Goal: Information Seeking & Learning: Learn about a topic

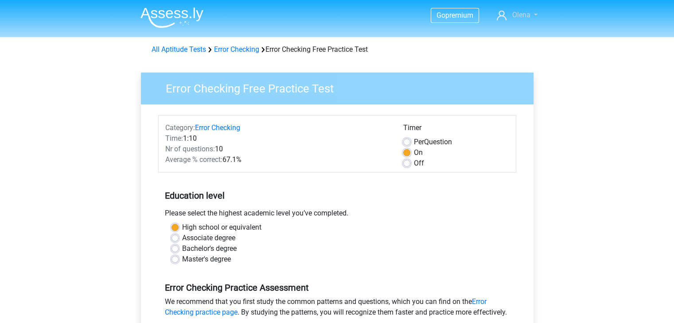
click at [533, 16] on link "Olena" at bounding box center [516, 15] width 47 height 11
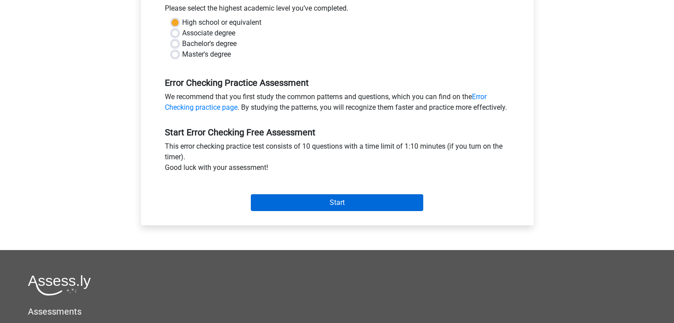
scroll to position [222, 0]
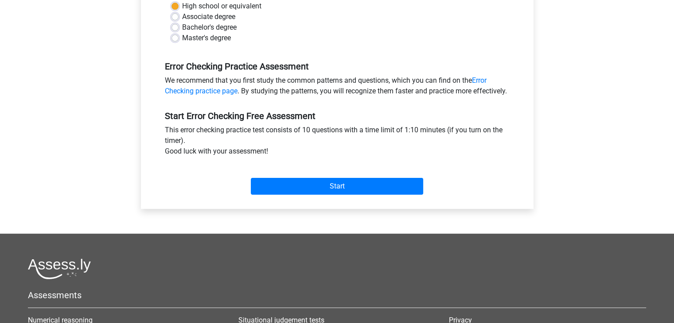
click at [182, 38] on label "Master's degree" at bounding box center [206, 38] width 49 height 11
click at [173, 38] on input "Master's degree" at bounding box center [174, 37] width 7 height 9
radio input "true"
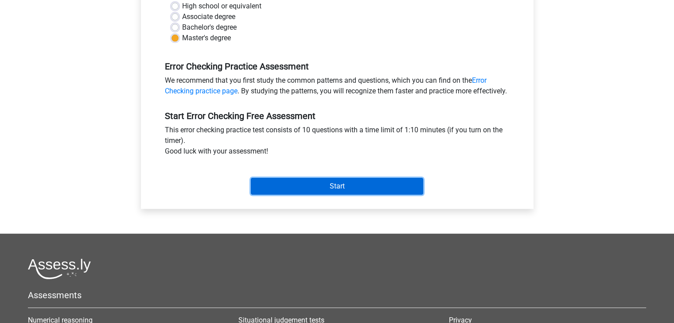
click at [346, 195] on input "Start" at bounding box center [337, 186] width 172 height 17
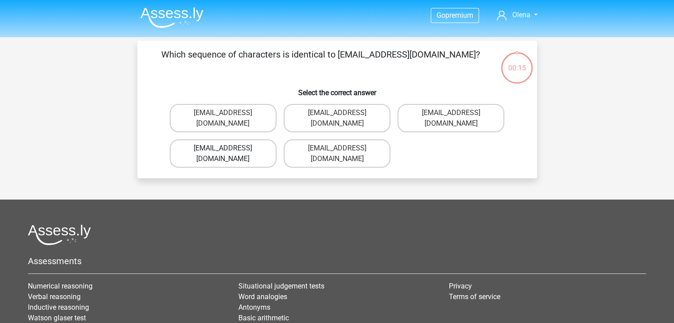
click at [209, 140] on label "Evie_Meade@jointmail.com.uk" at bounding box center [223, 154] width 107 height 28
click at [223, 148] on input "Evie_Meade@jointmail.com.uk" at bounding box center [226, 151] width 6 height 6
radio input "true"
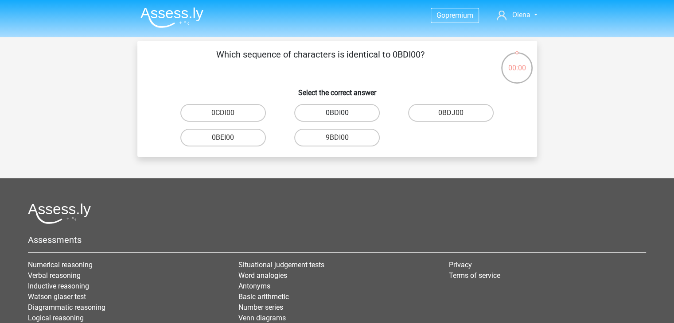
click at [334, 110] on label "0BDI00" at bounding box center [337, 113] width 86 height 18
click at [337, 113] on input "0BDI00" at bounding box center [340, 116] width 6 height 6
radio input "true"
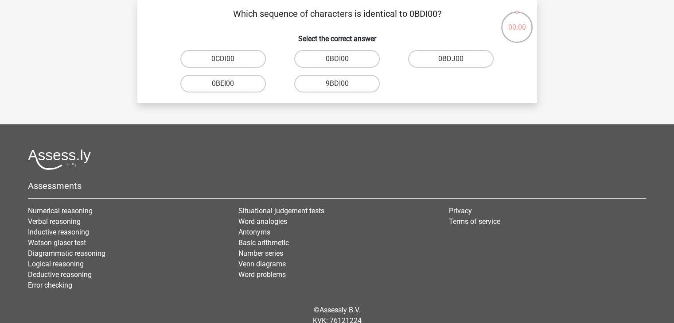
scroll to position [20, 0]
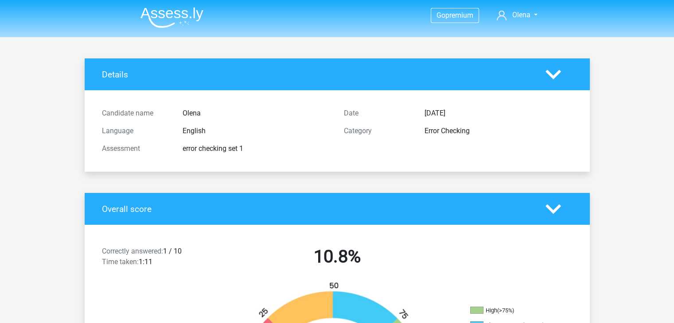
click at [168, 14] on img at bounding box center [171, 17] width 63 height 21
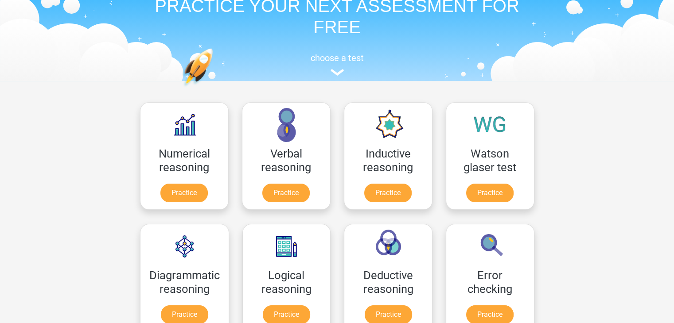
scroll to position [89, 0]
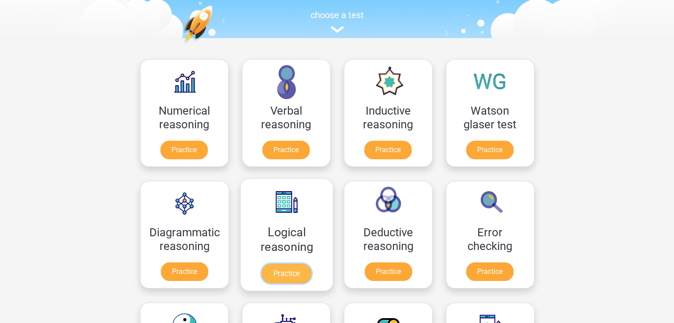
click at [309, 264] on link "Practice" at bounding box center [286, 273] width 50 height 19
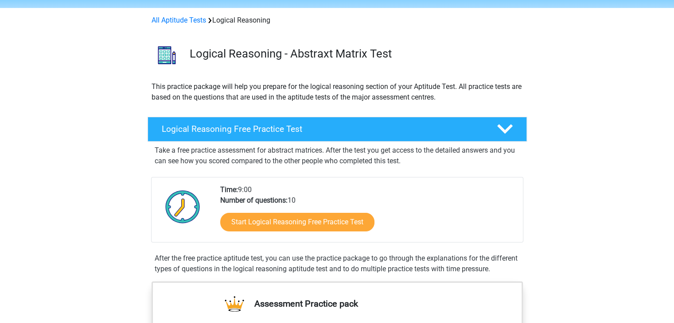
scroll to position [44, 0]
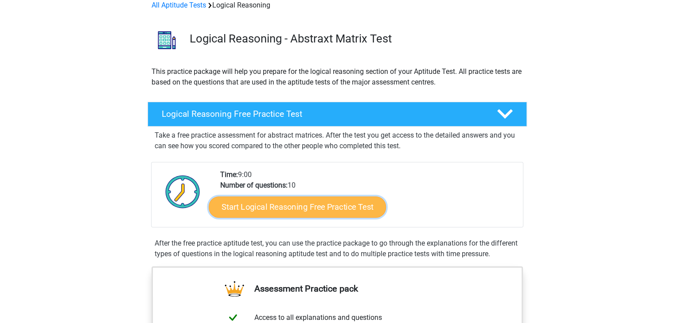
click at [324, 206] on link "Start Logical Reasoning Free Practice Test" at bounding box center [297, 206] width 177 height 21
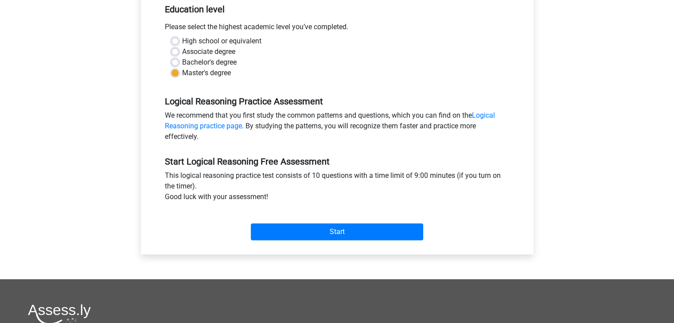
scroll to position [222, 0]
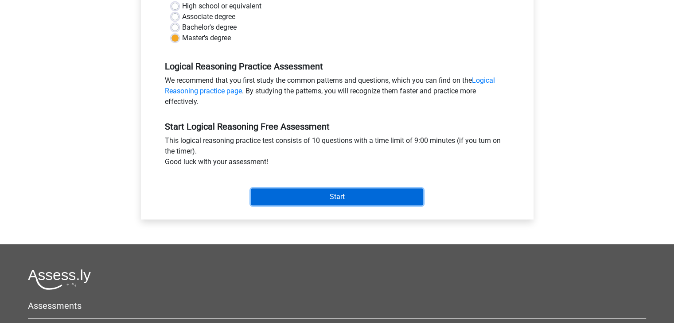
click at [308, 198] on input "Start" at bounding box center [337, 197] width 172 height 17
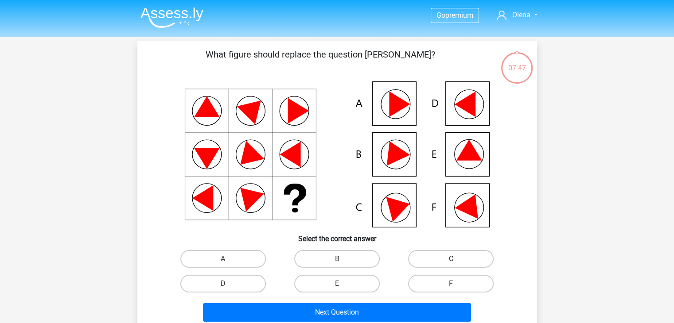
click at [447, 260] on label "C" at bounding box center [451, 259] width 86 height 18
click at [451, 260] on input "C" at bounding box center [454, 262] width 6 height 6
radio input "true"
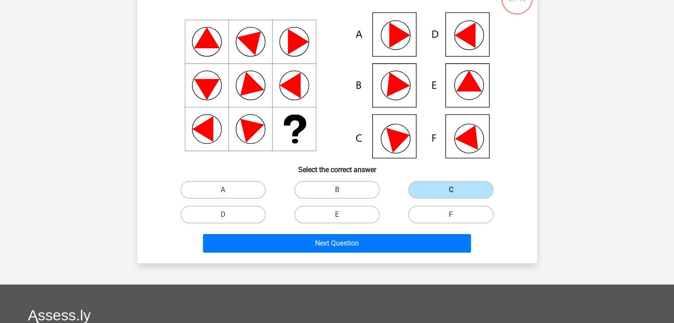
scroll to position [89, 0]
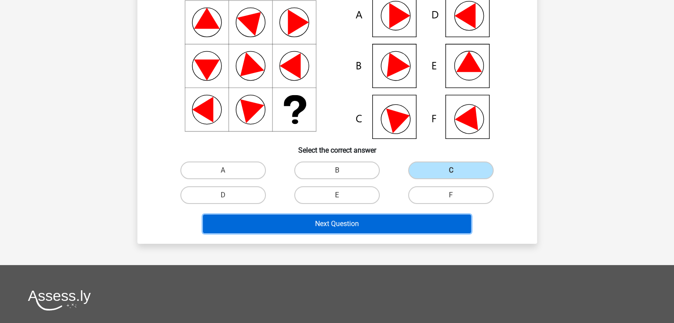
click at [345, 226] on button "Next Question" at bounding box center [337, 224] width 268 height 19
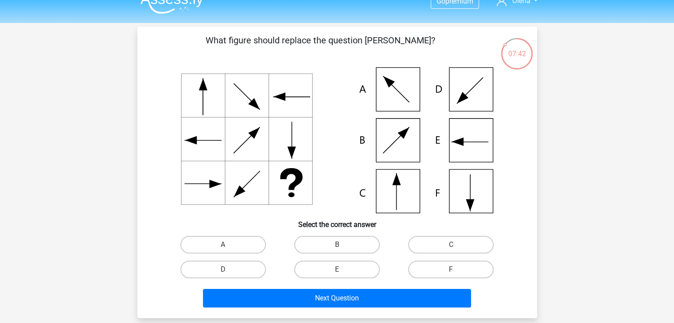
scroll to position [0, 0]
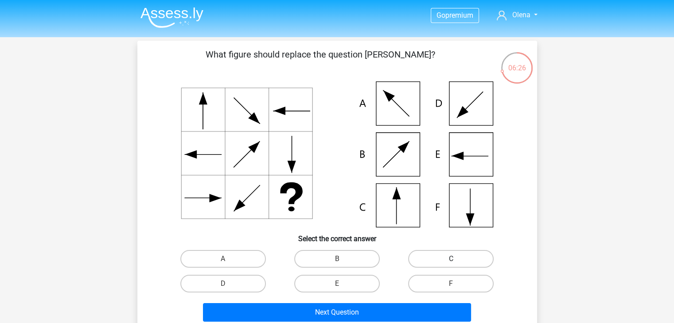
click at [472, 259] on label "C" at bounding box center [451, 259] width 86 height 18
click at [457, 259] on input "C" at bounding box center [454, 262] width 6 height 6
radio input "true"
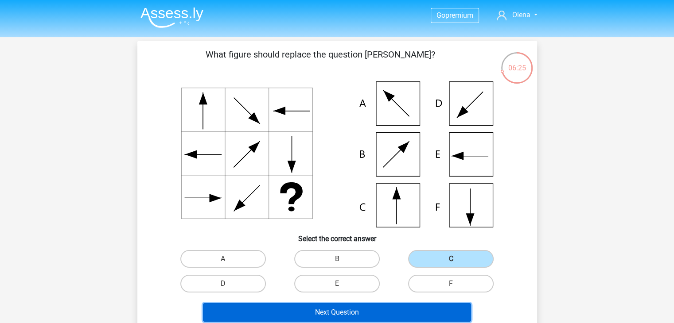
click at [377, 308] on button "Next Question" at bounding box center [337, 312] width 268 height 19
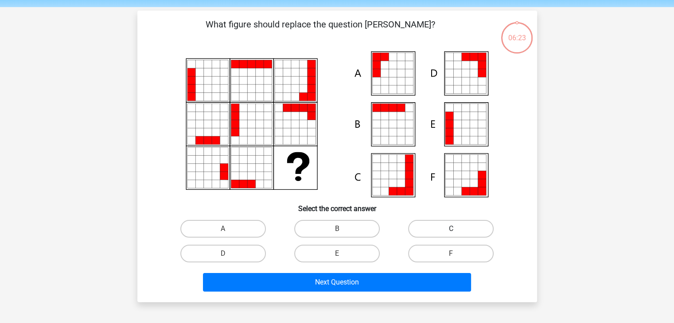
scroll to position [41, 0]
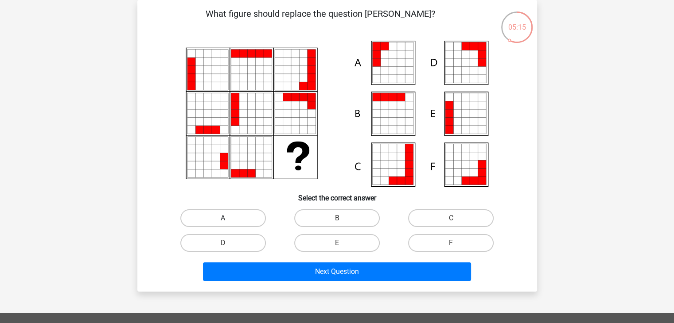
click at [216, 220] on label "A" at bounding box center [223, 219] width 86 height 18
click at [223, 220] on input "A" at bounding box center [226, 221] width 6 height 6
radio input "true"
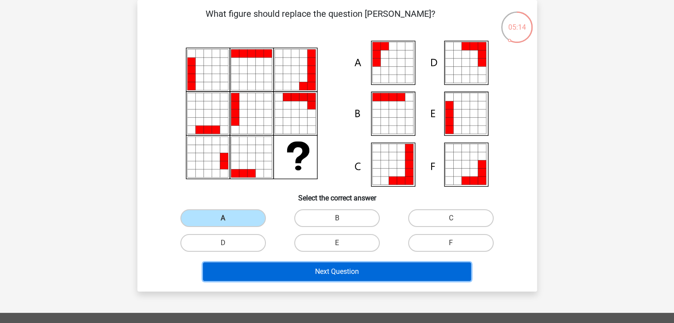
click at [361, 270] on button "Next Question" at bounding box center [337, 272] width 268 height 19
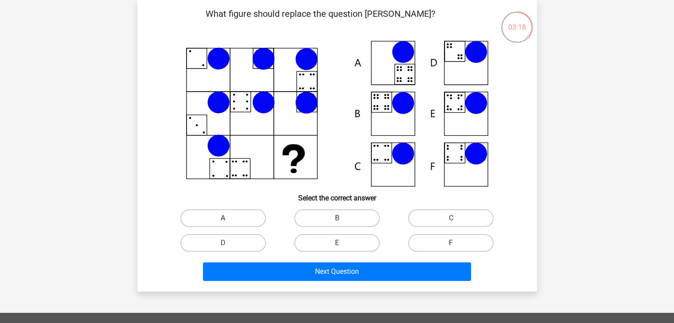
click at [220, 217] on label "A" at bounding box center [223, 219] width 86 height 18
click at [223, 218] on input "A" at bounding box center [226, 221] width 6 height 6
radio input "true"
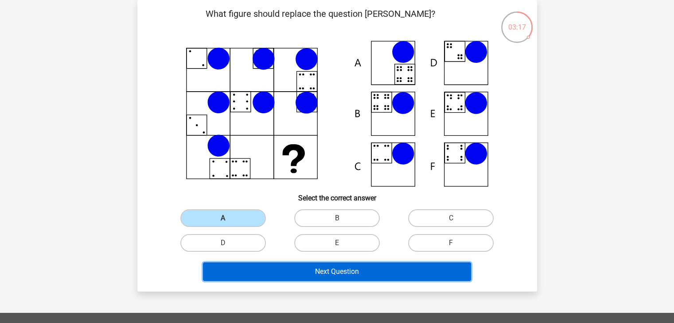
click at [333, 272] on button "Next Question" at bounding box center [337, 272] width 268 height 19
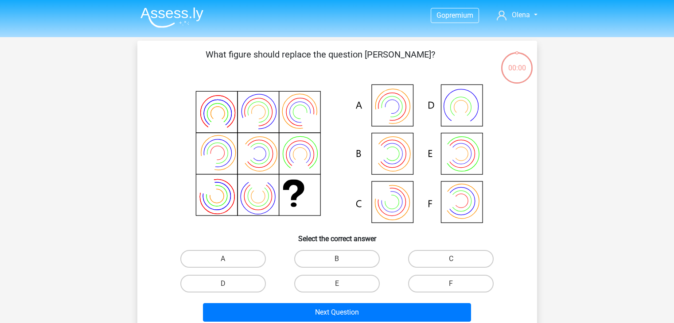
scroll to position [41, 0]
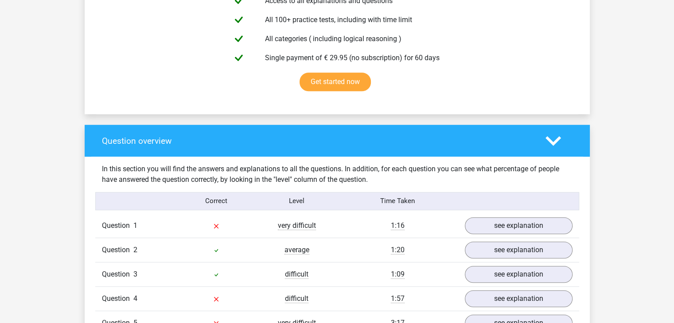
scroll to position [620, 0]
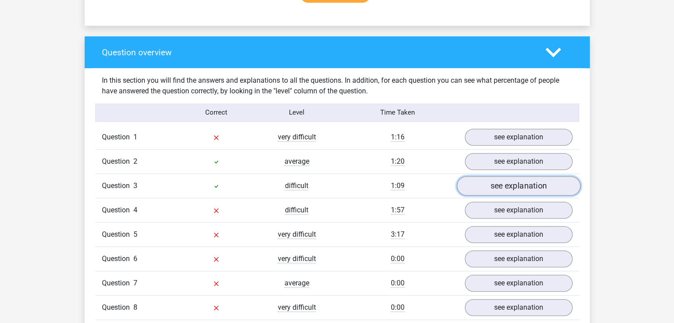
click at [514, 189] on link "see explanation" at bounding box center [518, 185] width 124 height 19
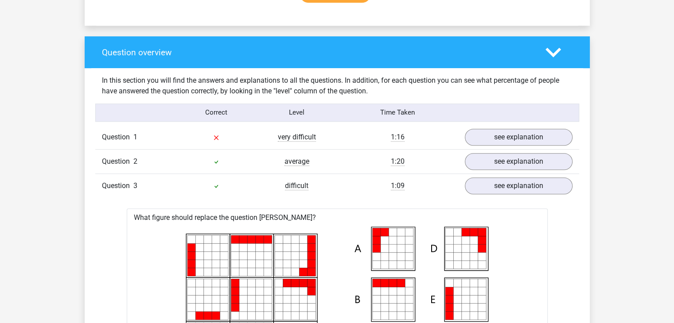
click at [515, 183] on link "see explanation" at bounding box center [518, 185] width 124 height 19
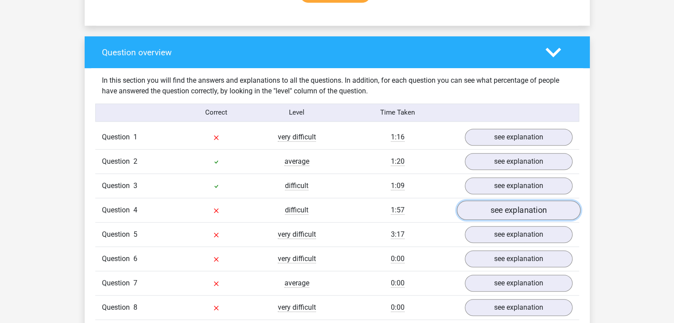
click at [517, 211] on link "see explanation" at bounding box center [518, 210] width 124 height 19
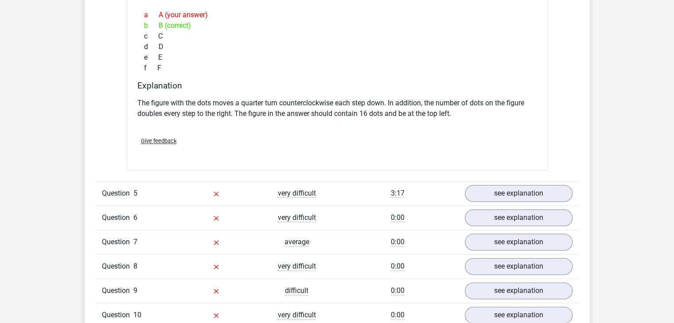
scroll to position [1019, 0]
click at [510, 192] on link "see explanation" at bounding box center [518, 192] width 124 height 19
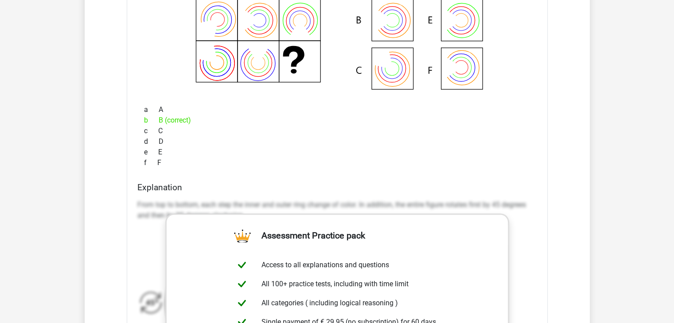
scroll to position [1329, 0]
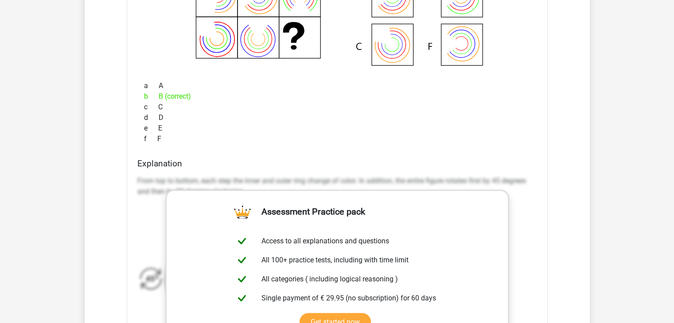
click at [376, 161] on h4 "Explanation" at bounding box center [337, 164] width 400 height 10
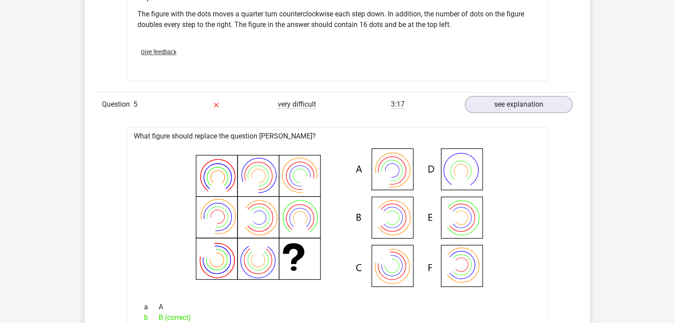
scroll to position [1108, 0]
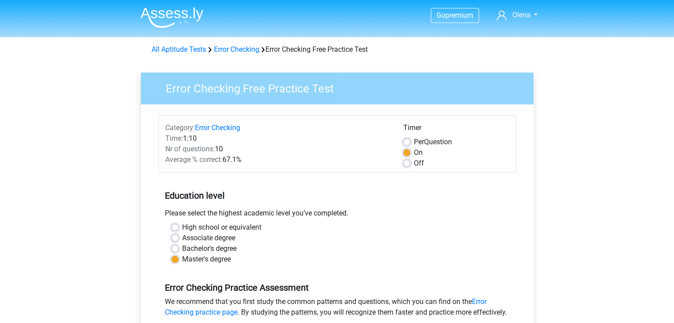
scroll to position [89, 0]
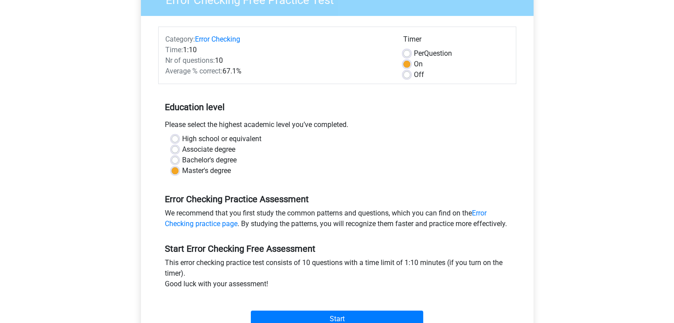
click at [414, 54] on label "Per Question" at bounding box center [433, 53] width 38 height 11
click at [406, 54] on input "Per Question" at bounding box center [406, 52] width 7 height 9
radio input "true"
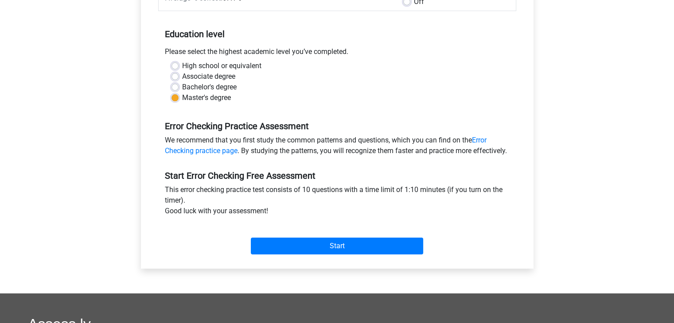
scroll to position [177, 0]
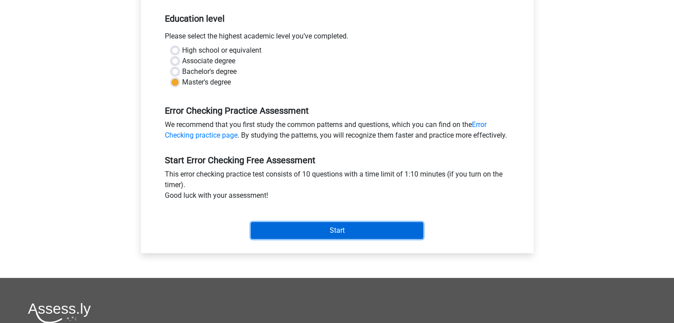
click at [363, 239] on input "Start" at bounding box center [337, 230] width 172 height 17
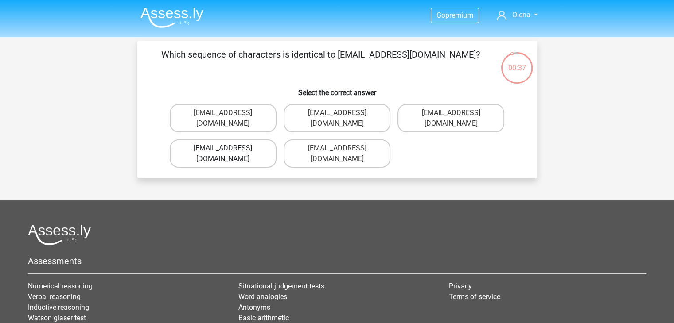
click at [213, 140] on label "[EMAIL_ADDRESS][DOMAIN_NAME]" at bounding box center [223, 154] width 107 height 28
click at [223, 148] on input "[EMAIL_ADDRESS][DOMAIN_NAME]" at bounding box center [226, 151] width 6 height 6
radio input "true"
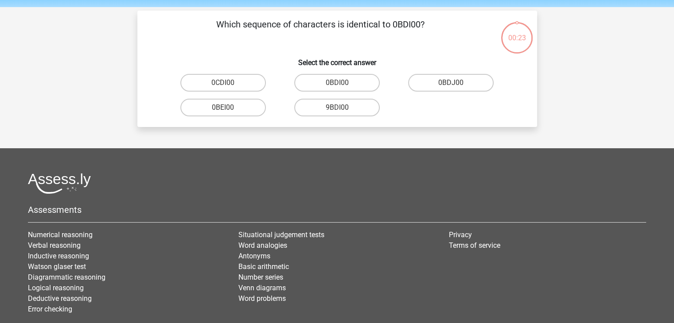
scroll to position [41, 0]
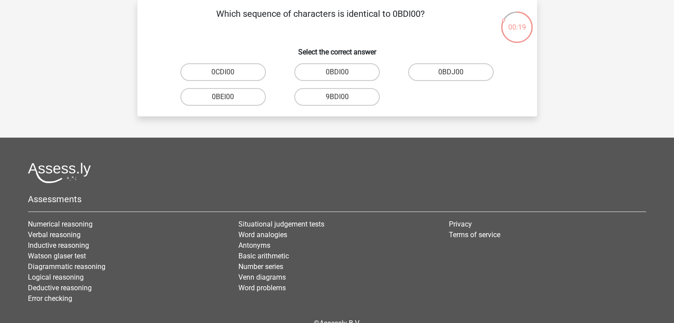
click at [342, 97] on input "9BDI00" at bounding box center [340, 100] width 6 height 6
radio input "true"
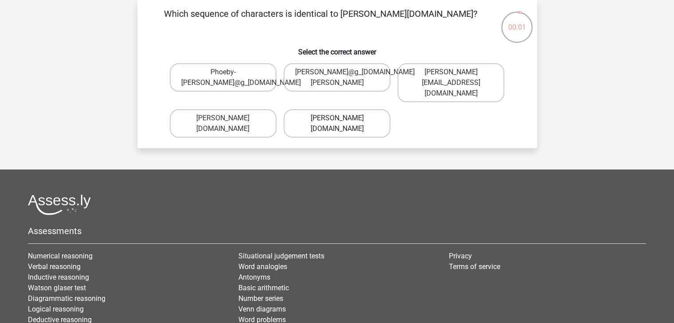
click at [337, 115] on label "Phoebe-Patterson@g_mail.gr" at bounding box center [337, 123] width 107 height 28
click at [337, 118] on input "Phoebe-Patterson@g_mail.gr" at bounding box center [340, 121] width 6 height 6
radio input "true"
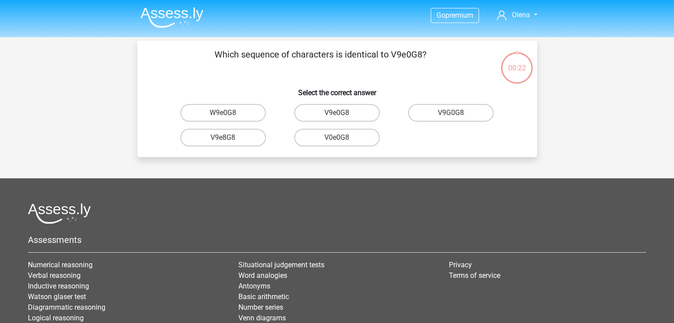
scroll to position [41, 0]
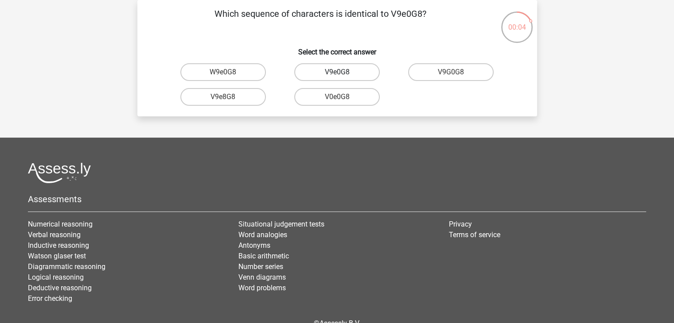
click at [332, 74] on label "V9e0G8" at bounding box center [337, 72] width 86 height 18
click at [337, 74] on input "V9e0G8" at bounding box center [340, 75] width 6 height 6
radio input "true"
click at [338, 98] on input "91051S" at bounding box center [340, 100] width 6 height 6
radio input "true"
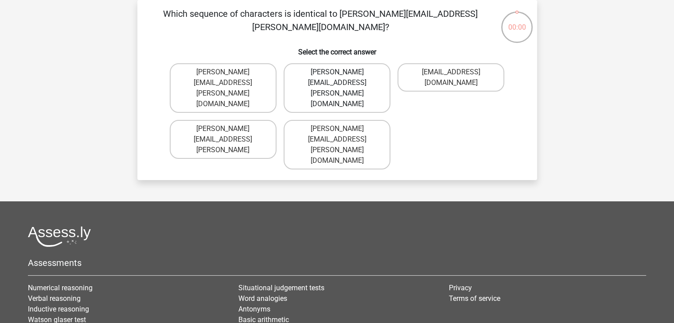
click at [342, 73] on label "Connor.Paterson@mailme.com" at bounding box center [337, 88] width 107 height 50
click at [342, 73] on input "Connor.Paterson@mailme.com" at bounding box center [340, 75] width 6 height 6
radio input "true"
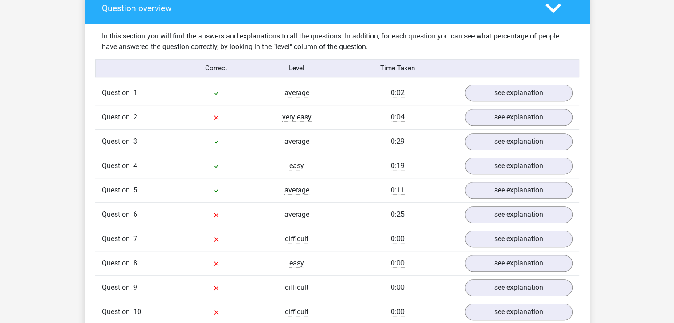
scroll to position [709, 0]
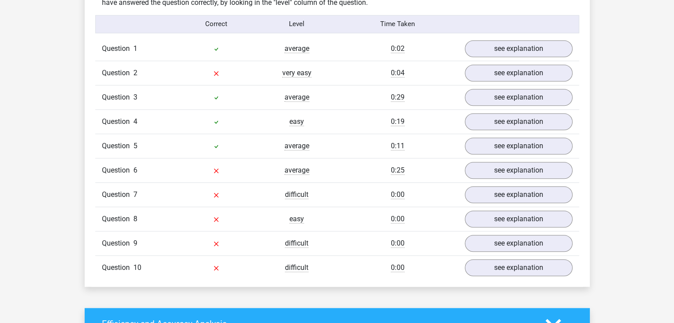
click at [120, 168] on span "Question" at bounding box center [117, 170] width 31 height 11
click at [534, 167] on link "see explanation" at bounding box center [518, 170] width 124 height 19
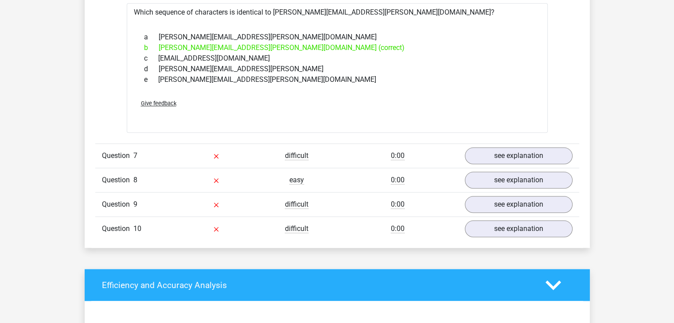
scroll to position [975, 0]
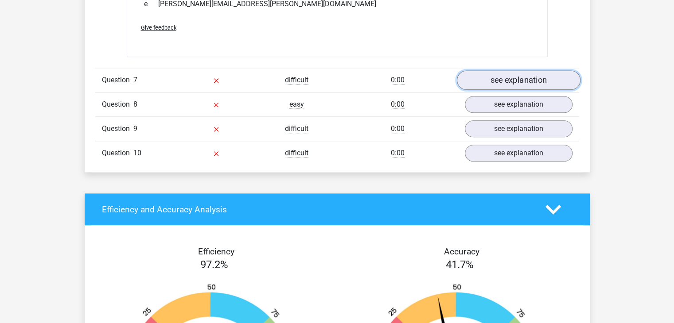
click at [529, 75] on link "see explanation" at bounding box center [518, 79] width 124 height 19
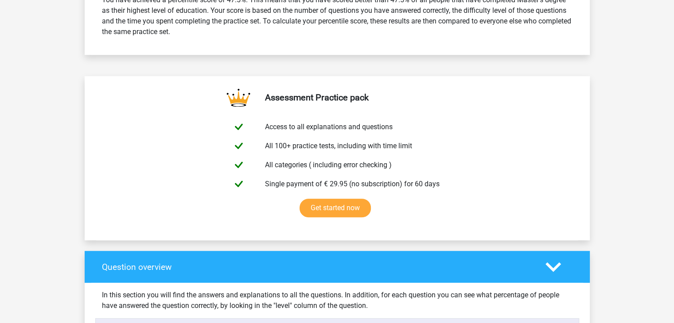
scroll to position [266, 0]
